Goal: Task Accomplishment & Management: Manage account settings

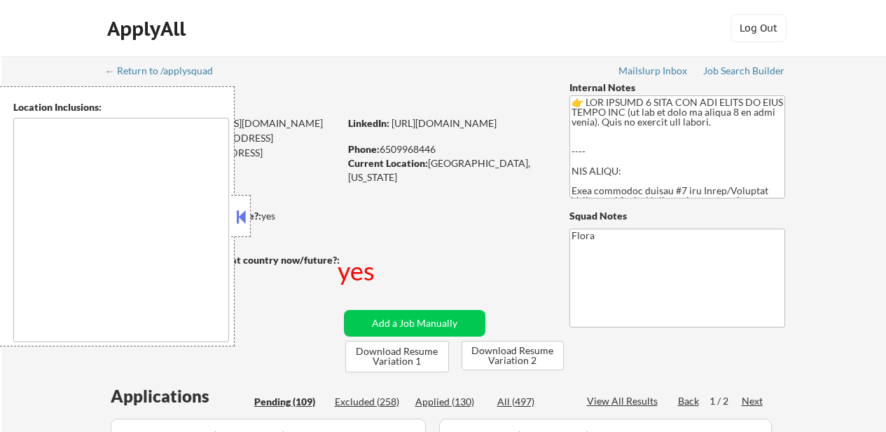
select select ""pending""
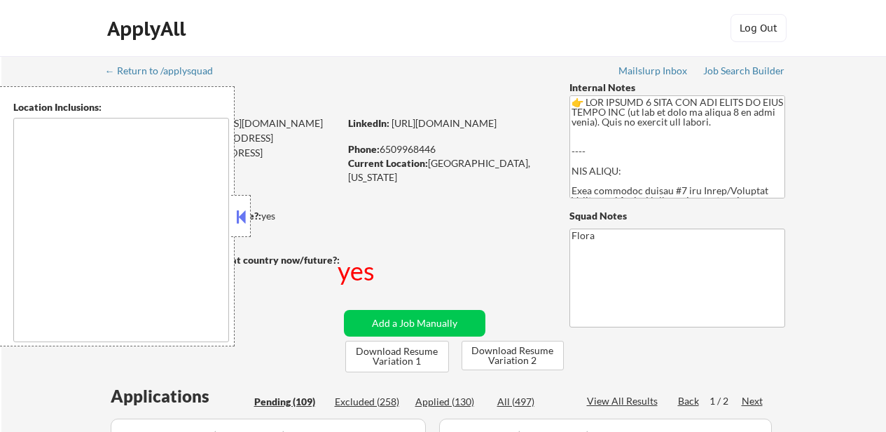
select select ""pending""
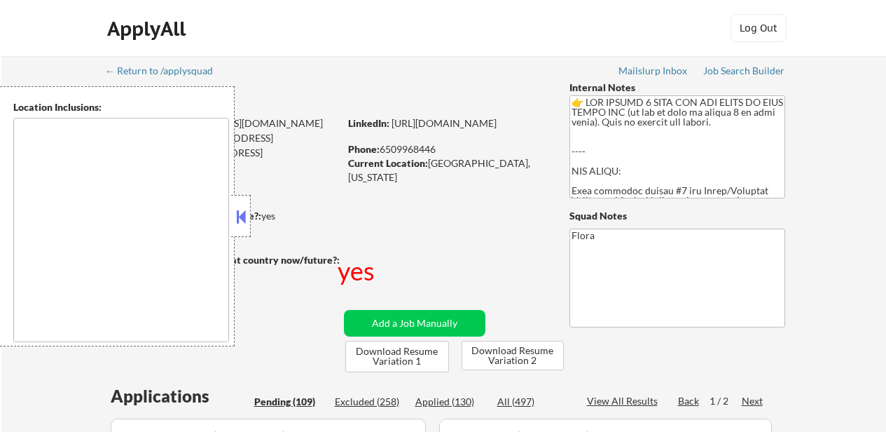
select select ""pending""
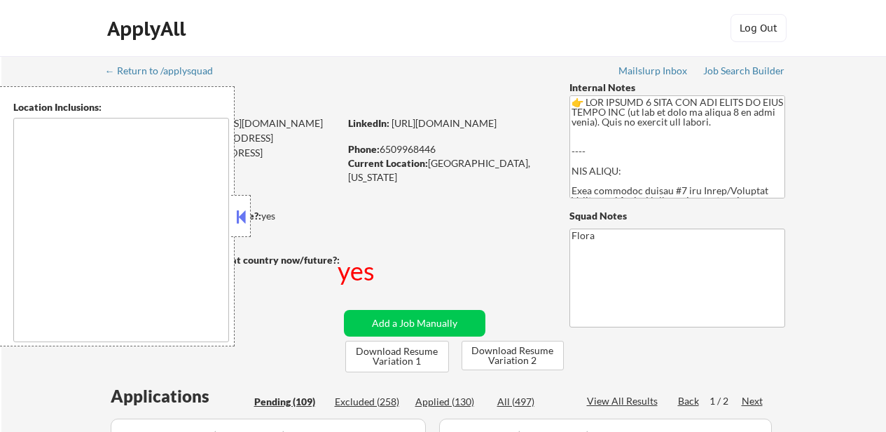
select select ""pending""
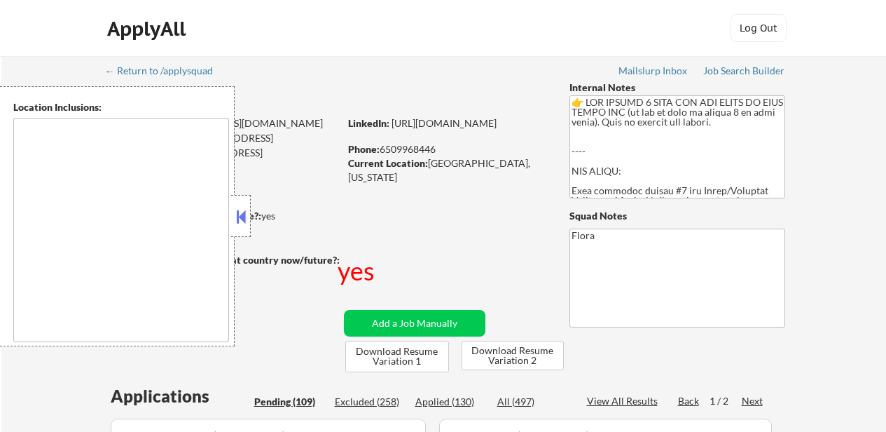
select select ""pending""
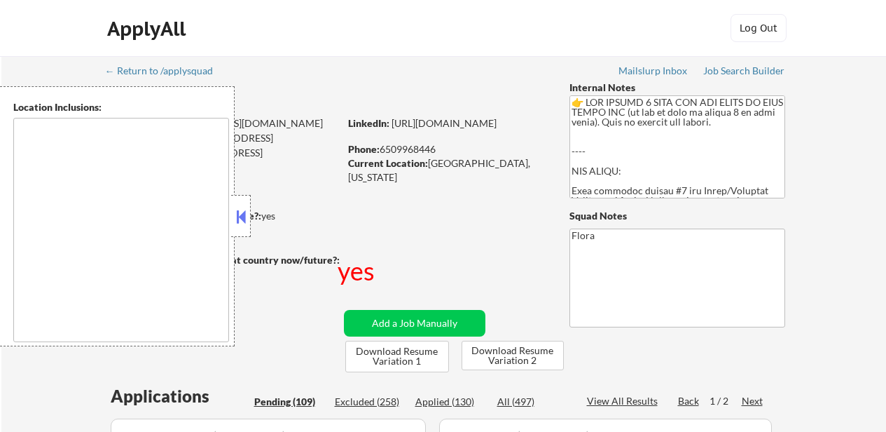
select select ""pending""
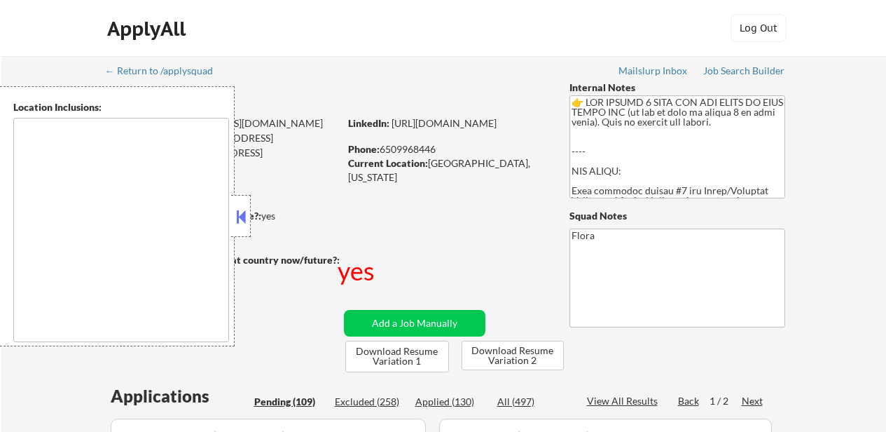
select select ""pending""
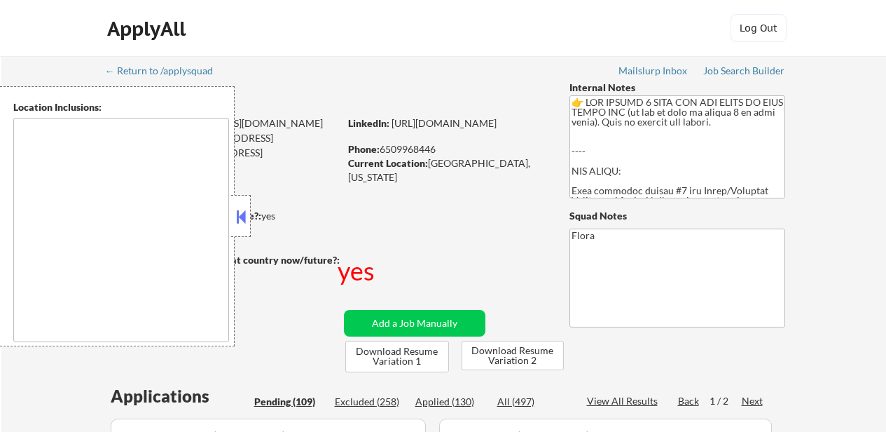
select select ""pending""
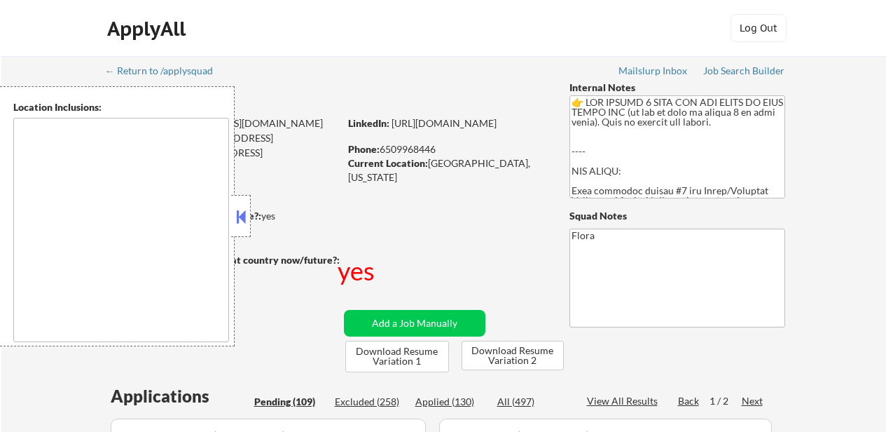
select select ""pending""
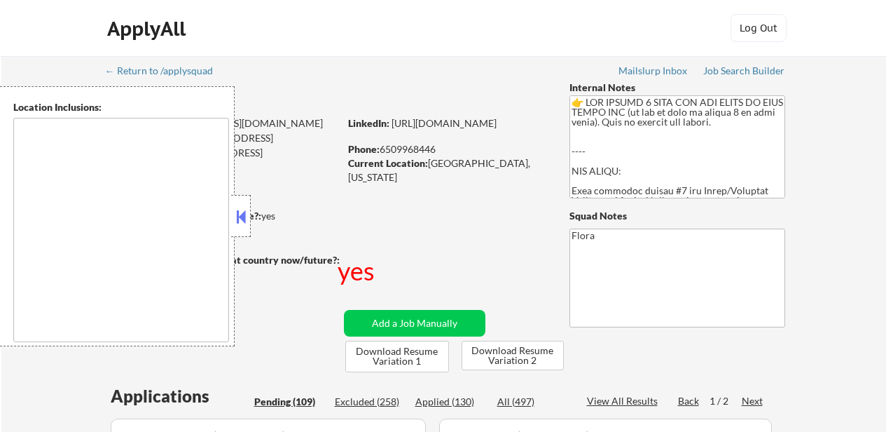
select select ""pending""
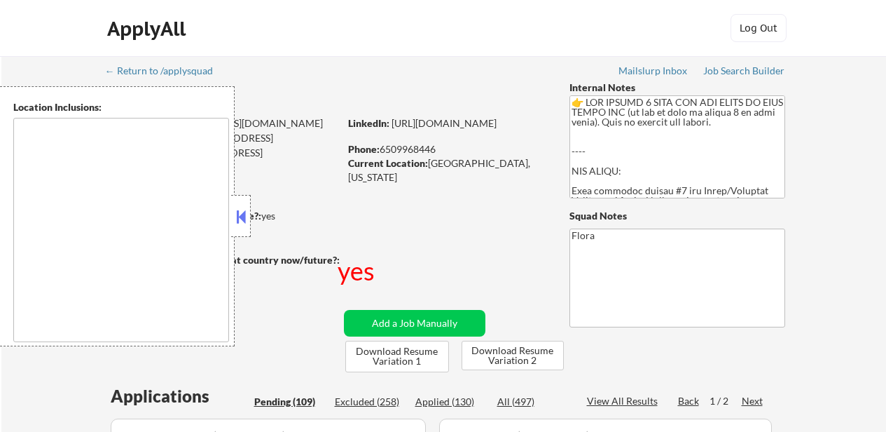
select select ""pending""
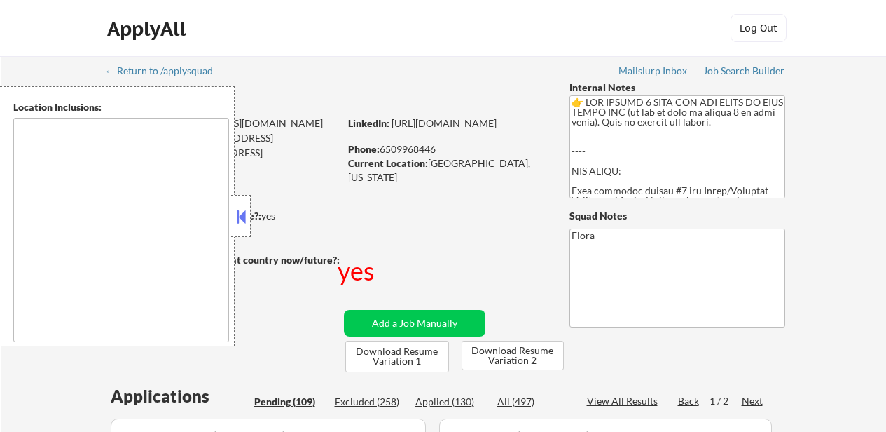
select select ""pending""
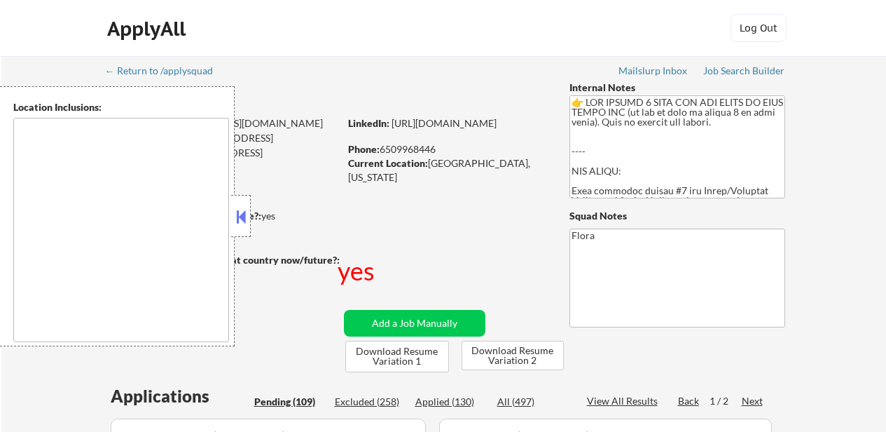
select select ""pending""
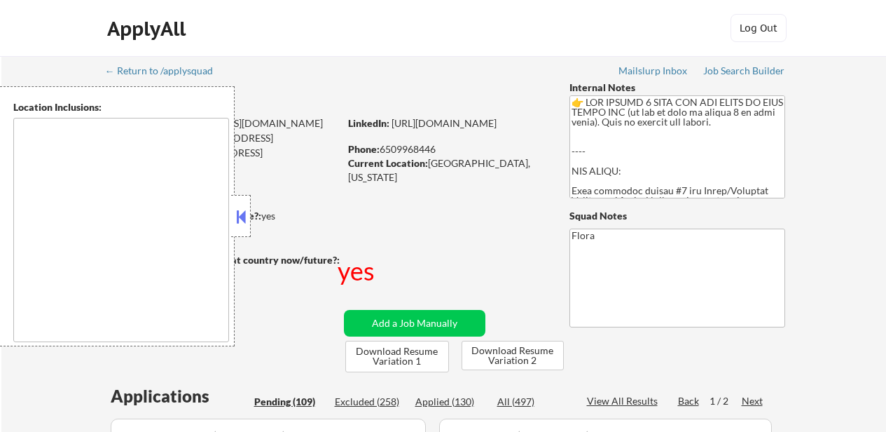
select select ""pending""
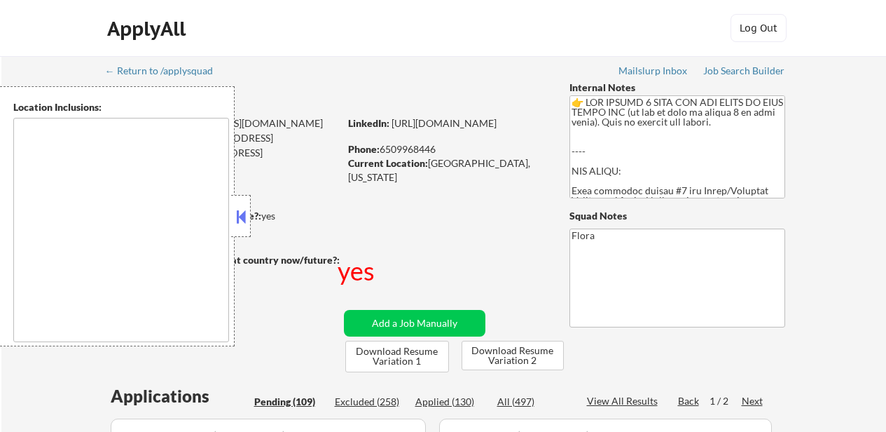
select select ""pending""
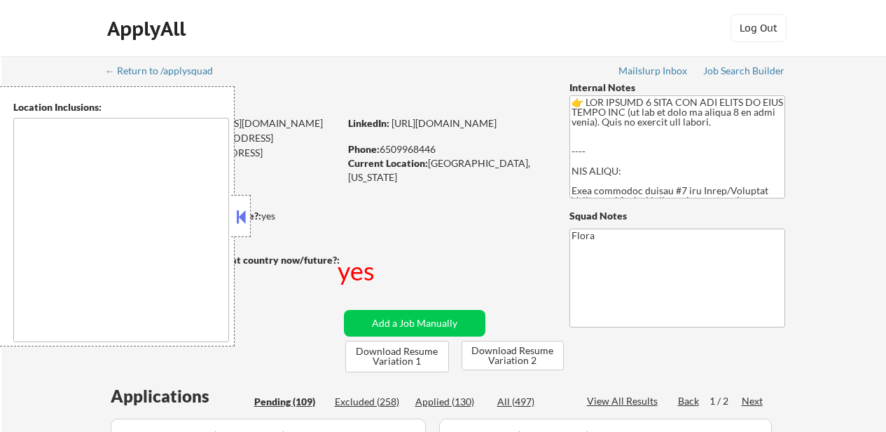
select select ""pending""
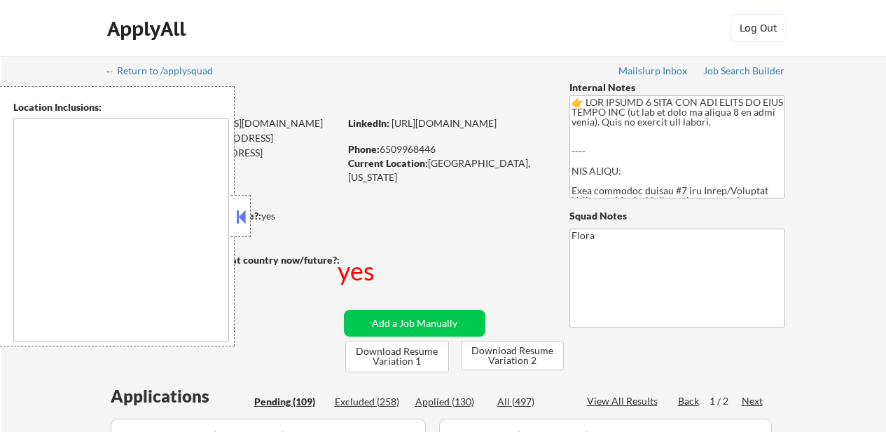
select select ""pending""
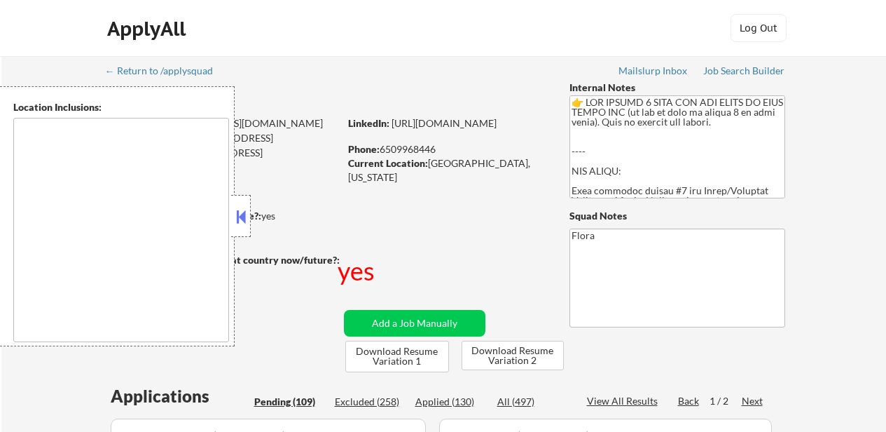
select select ""pending""
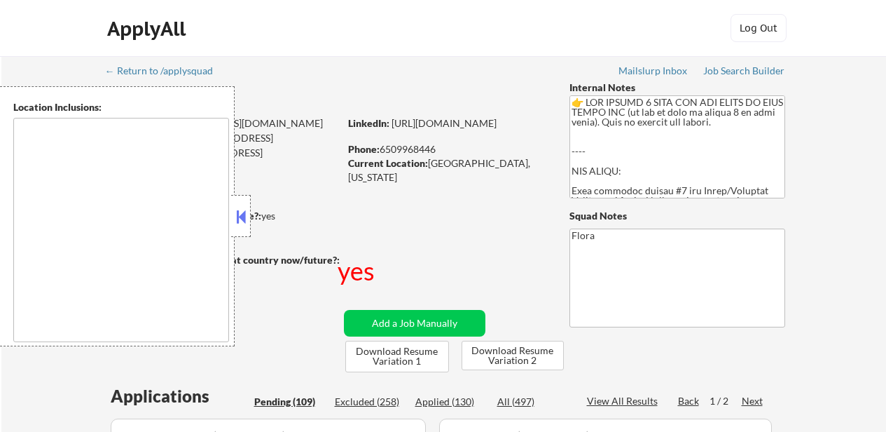
select select ""pending""
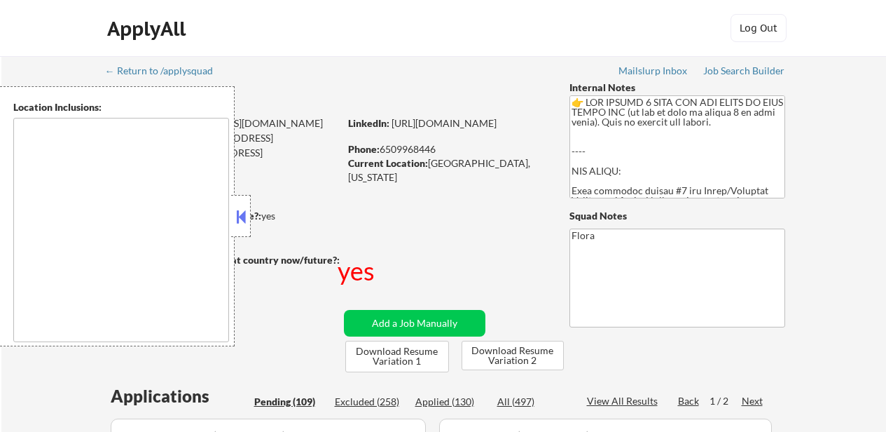
select select ""pending""
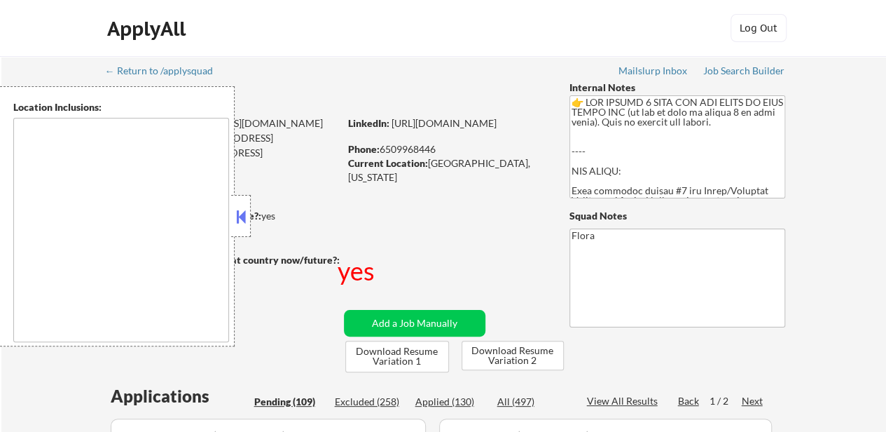
click at [239, 212] on button at bounding box center [240, 216] width 15 height 21
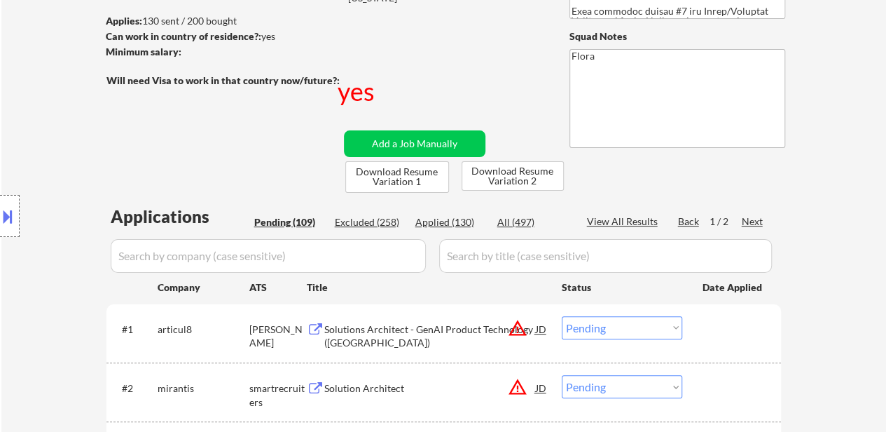
scroll to position [210, 0]
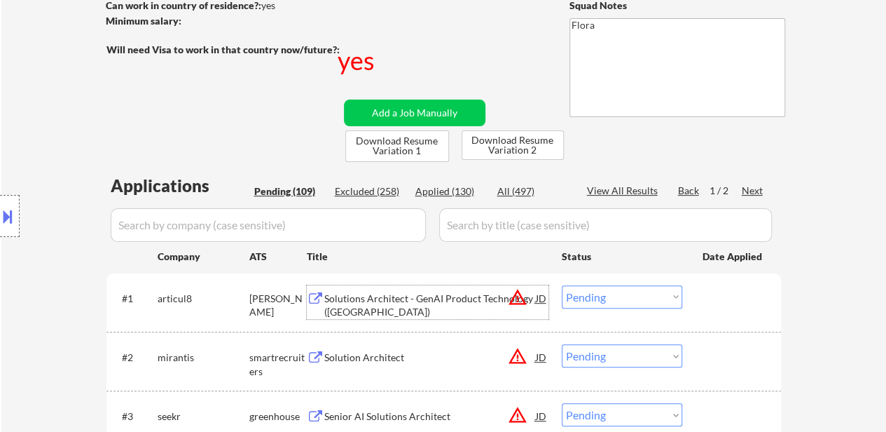
click at [434, 296] on div "Solutions Architect - GenAI Product Technology ([GEOGRAPHIC_DATA])" at bounding box center [430, 304] width 212 height 27
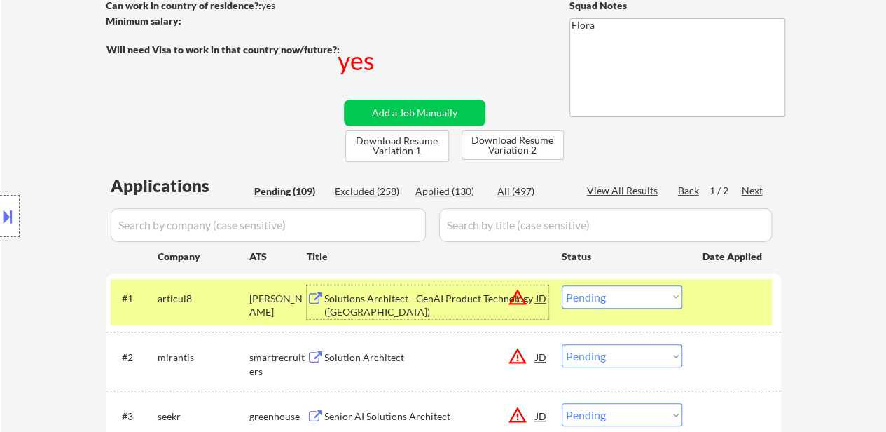
click at [602, 350] on select "Choose an option... Pending Applied Excluded (Questions) Excluded (Expired) Exc…" at bounding box center [622, 355] width 120 height 23
click at [562, 344] on select "Choose an option... Pending Applied Excluded (Questions) Excluded (Expired) Exc…" at bounding box center [622, 355] width 120 height 23
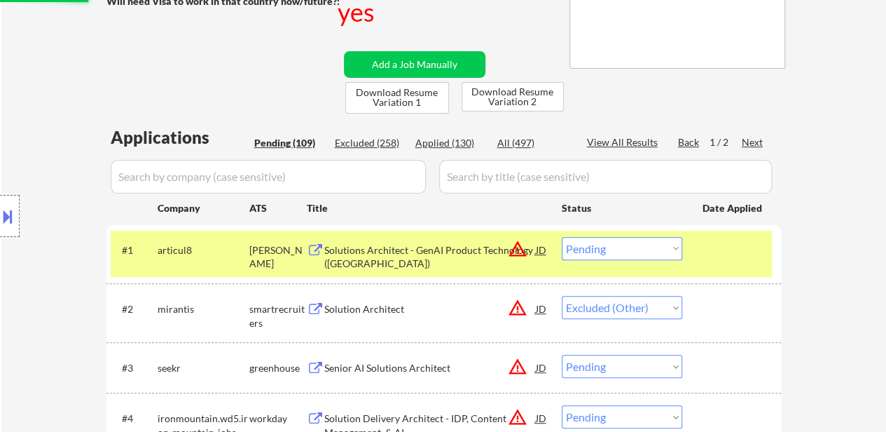
scroll to position [280, 0]
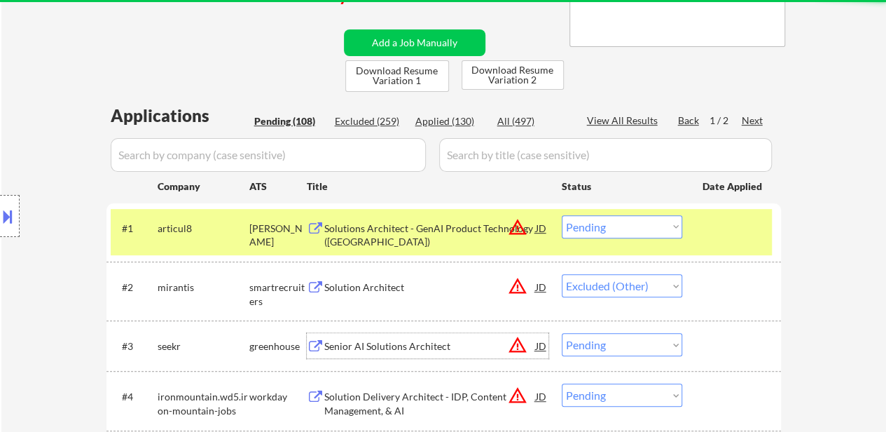
click at [390, 343] on div "Senior AI Solutions Architect" at bounding box center [430, 346] width 212 height 14
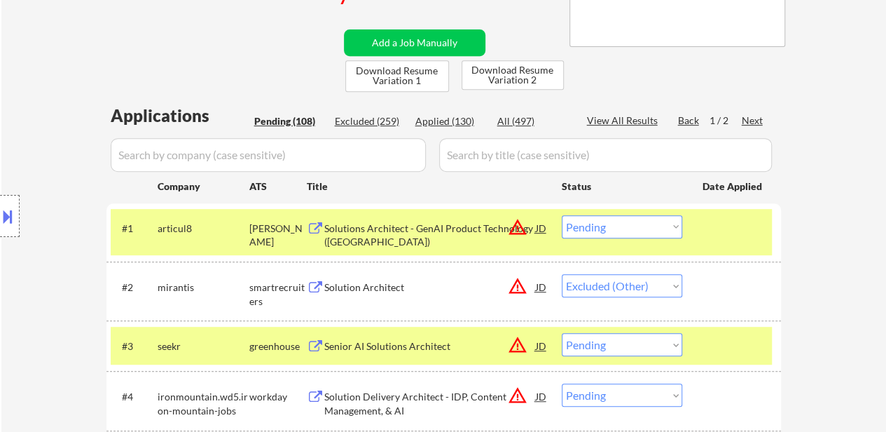
select select ""pending""
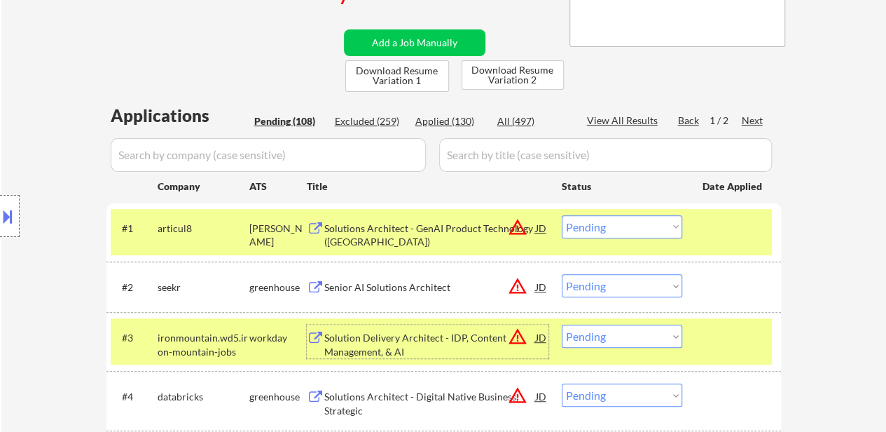
click at [618, 228] on select "Choose an option... Pending Applied Excluded (Questions) Excluded (Expired) Exc…" at bounding box center [622, 226] width 120 height 23
click at [562, 215] on select "Choose an option... Pending Applied Excluded (Questions) Excluded (Expired) Exc…" at bounding box center [622, 226] width 120 height 23
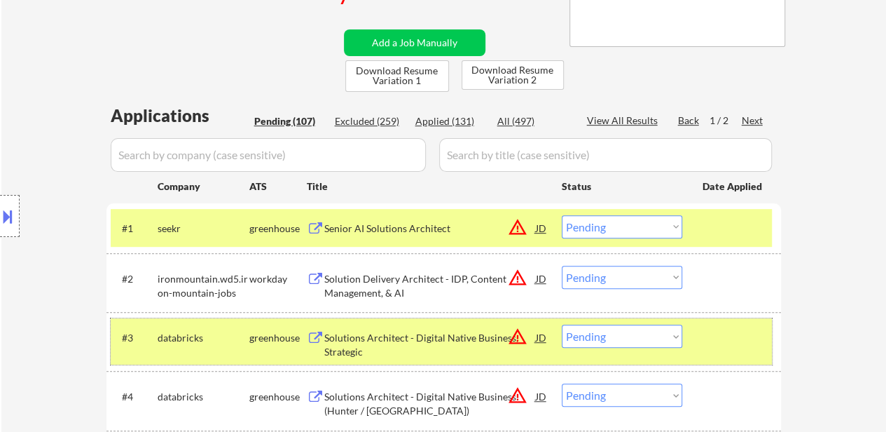
click at [699, 362] on div "#3 databricks greenhouse Solutions Architect - Digital Native Business, Strateg…" at bounding box center [441, 341] width 661 height 46
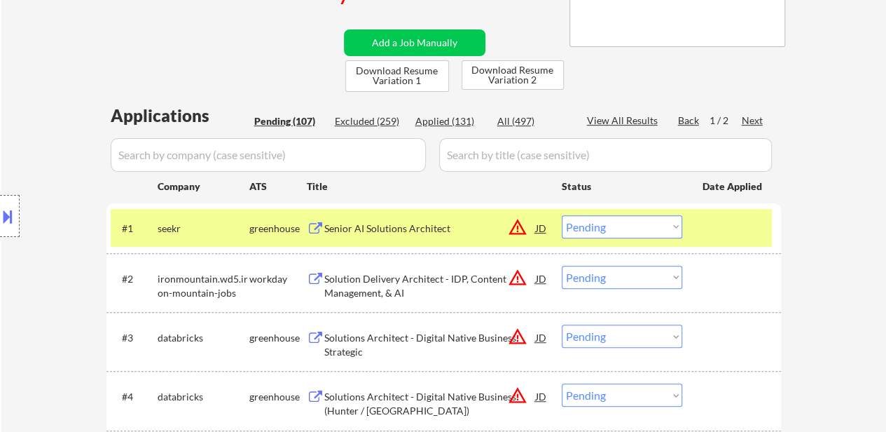
click at [451, 327] on div "Solutions Architect - Digital Native Business, Strategic" at bounding box center [430, 341] width 212 height 34
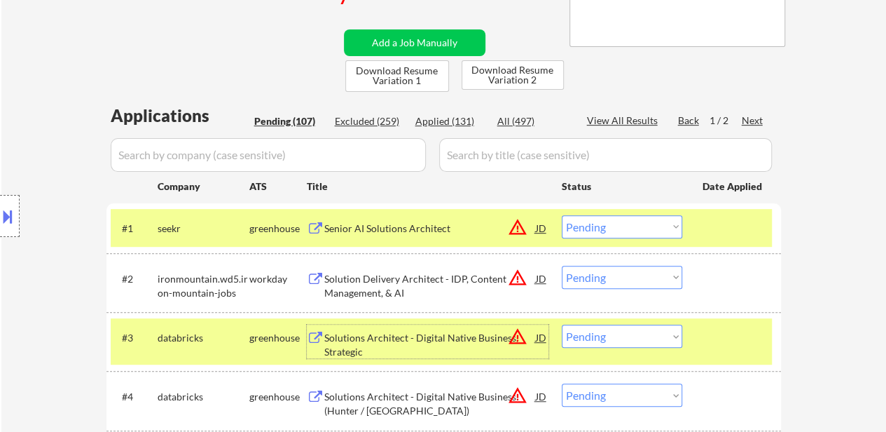
click at [609, 230] on select "Choose an option... Pending Applied Excluded (Questions) Excluded (Expired) Exc…" at bounding box center [622, 226] width 120 height 23
click at [562, 215] on select "Choose an option... Pending Applied Excluded (Questions) Excluded (Expired) Exc…" at bounding box center [622, 226] width 120 height 23
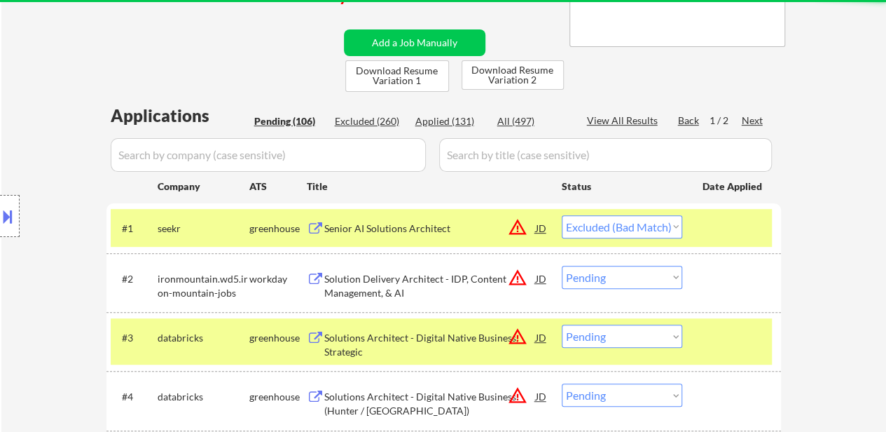
select select ""pending""
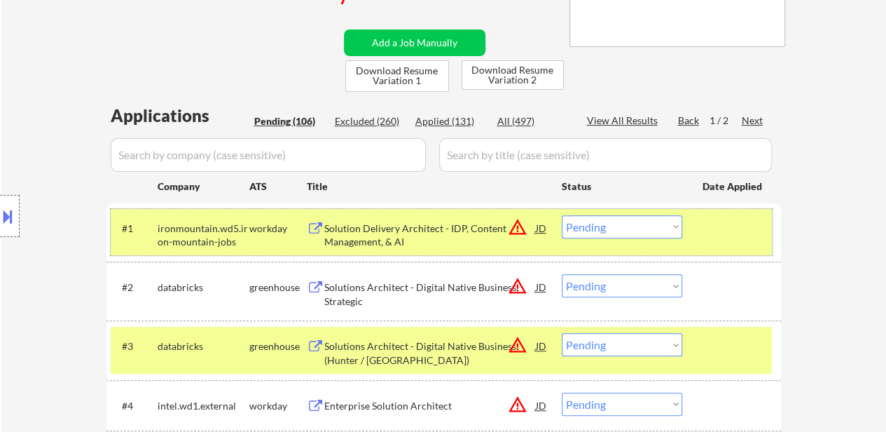
click at [733, 236] on div at bounding box center [734, 227] width 62 height 25
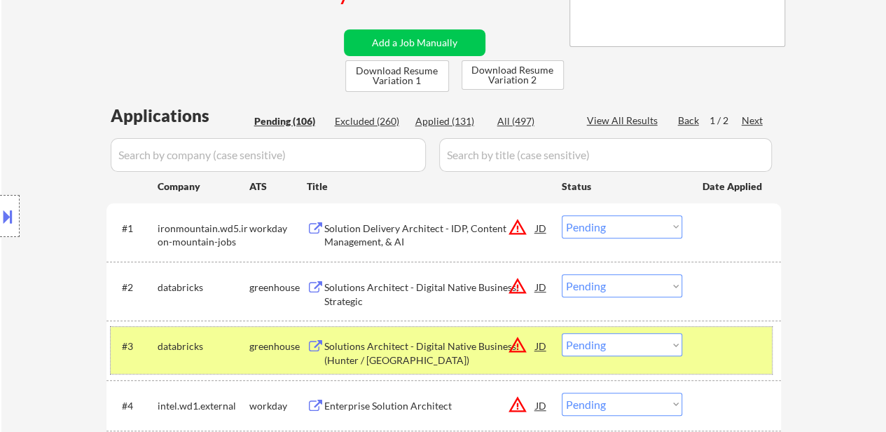
click at [714, 346] on div at bounding box center [734, 345] width 62 height 25
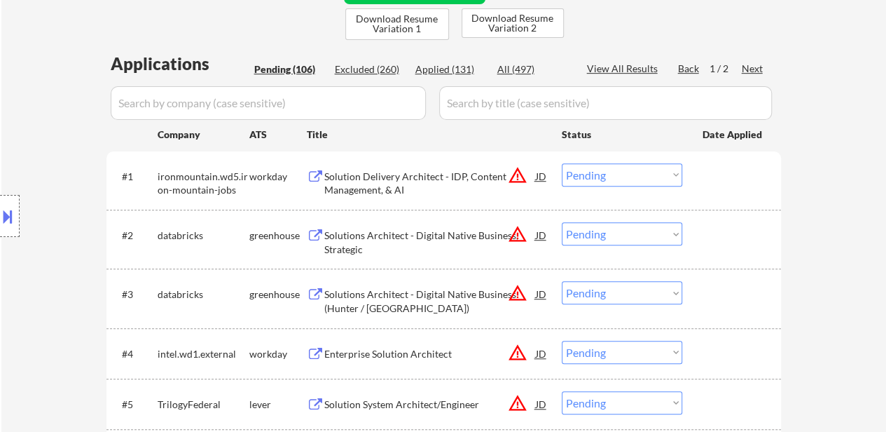
scroll to position [350, 0]
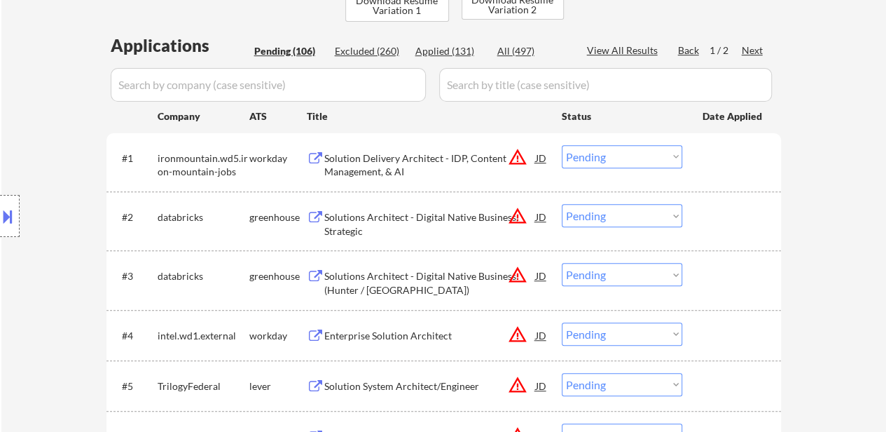
click at [380, 385] on div "Solution System Architect/Engineer" at bounding box center [430, 386] width 212 height 14
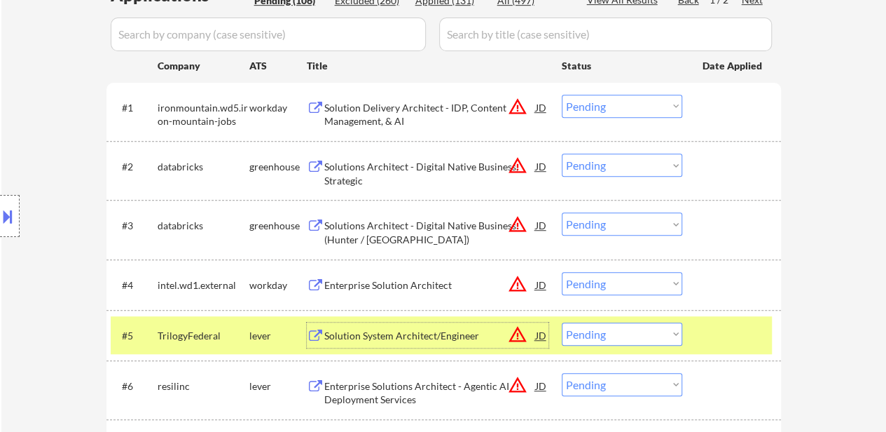
scroll to position [420, 0]
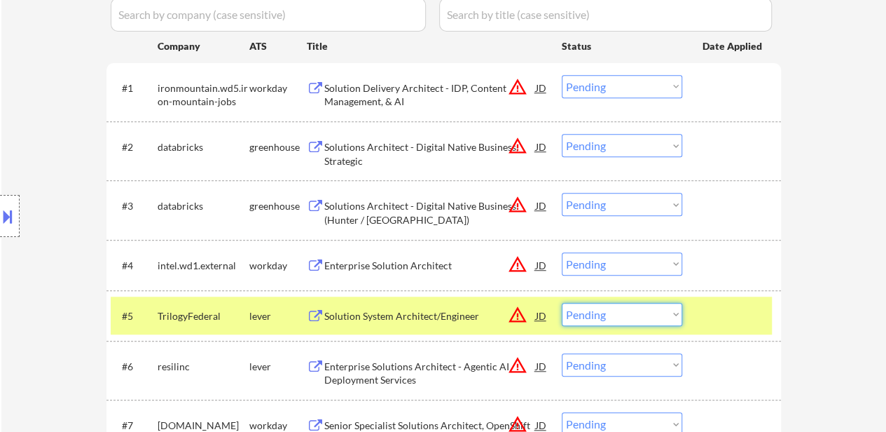
click at [612, 317] on select "Choose an option... Pending Applied Excluded (Questions) Excluded (Expired) Exc…" at bounding box center [622, 314] width 120 height 23
click at [562, 303] on select "Choose an option... Pending Applied Excluded (Questions) Excluded (Expired) Exc…" at bounding box center [622, 314] width 120 height 23
select select ""pending""
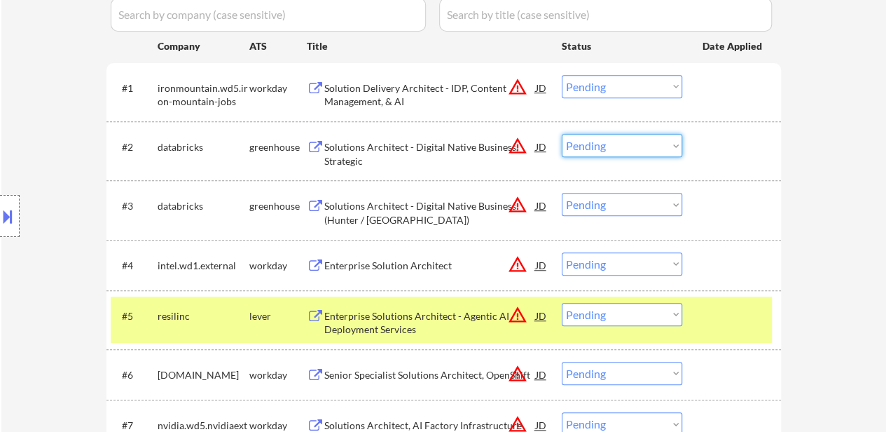
click at [591, 139] on select "Choose an option... Pending Applied Excluded (Questions) Excluded (Expired) Exc…" at bounding box center [622, 145] width 120 height 23
click at [562, 134] on select "Choose an option... Pending Applied Excluded (Questions) Excluded (Expired) Exc…" at bounding box center [622, 145] width 120 height 23
select select ""pending""
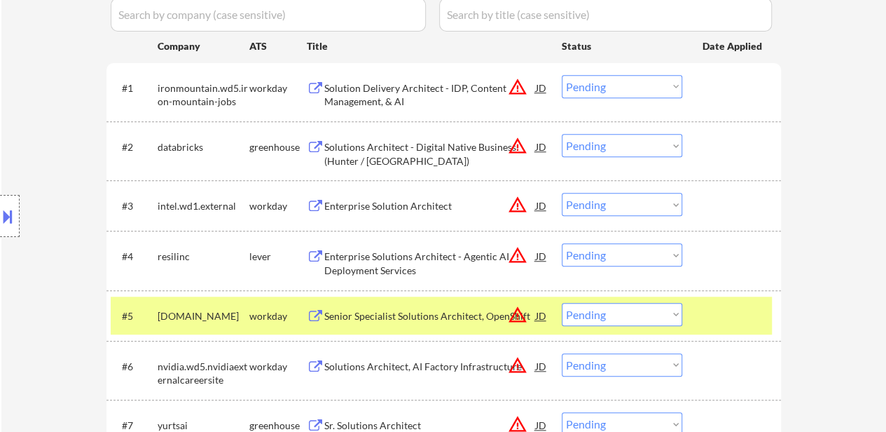
click at [708, 316] on div at bounding box center [734, 315] width 62 height 25
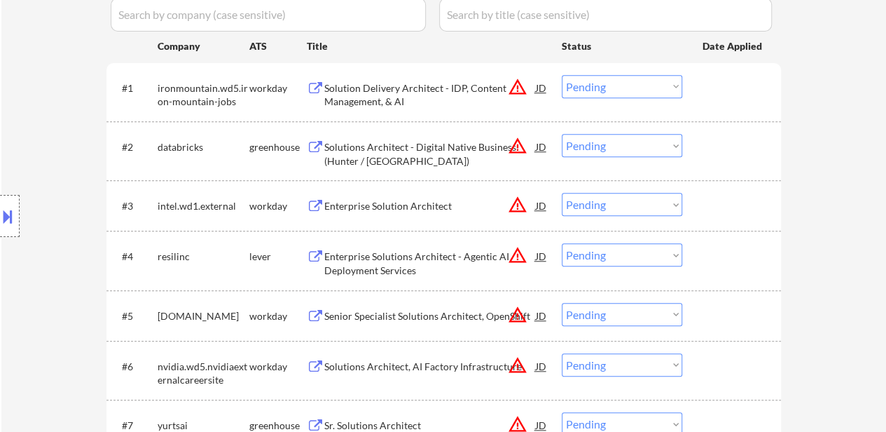
click at [433, 265] on div "Enterprise Solutions Architect - Agentic AI Deployment Services" at bounding box center [430, 262] width 212 height 27
